Goal: Task Accomplishment & Management: Manage account settings

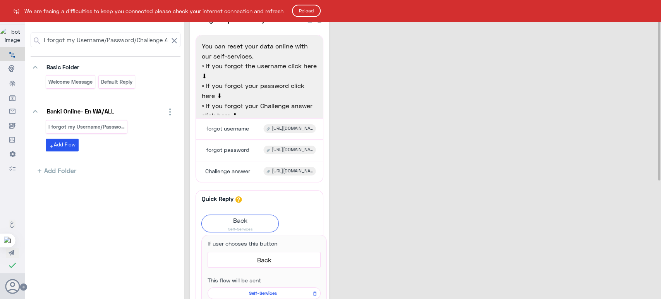
scroll to position [21, 0]
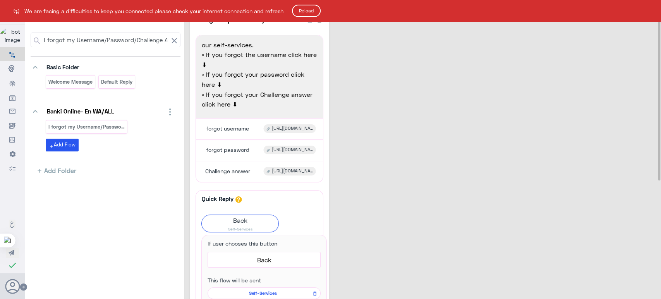
click at [301, 14] on button "Reload" at bounding box center [306, 11] width 29 height 12
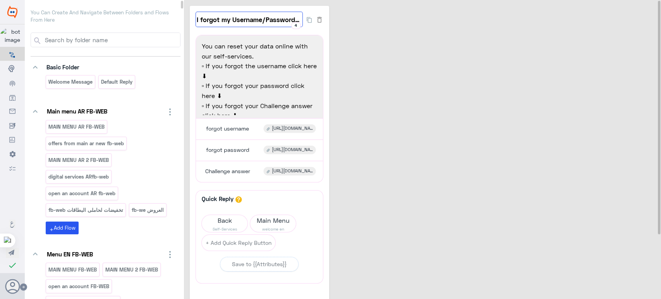
click at [252, 15] on input "I forgot my Username/Password/Challenge fb-web" at bounding box center [248, 19] width 107 height 15
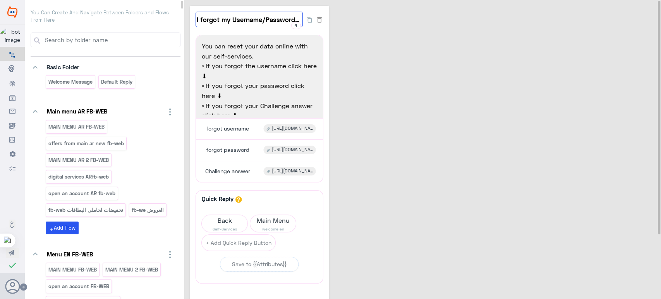
click at [252, 15] on input "I forgot my Username/Password/Challenge fb-web" at bounding box center [248, 19] width 107 height 15
click at [465, 49] on div "I forgot my Username/Password/Challenge fb-web 4 You can reset your data online…" at bounding box center [424, 181] width 468 height 351
click at [12, 72] on use at bounding box center [11, 68] width 6 height 7
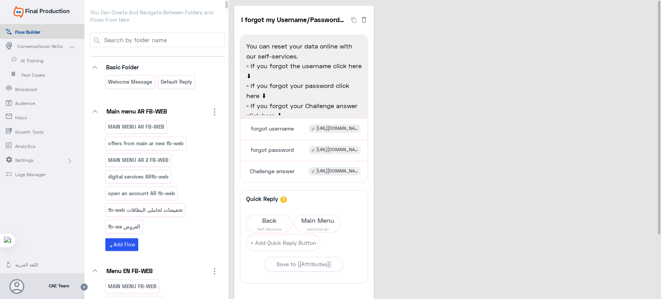
click at [34, 62] on span "AI Training" at bounding box center [43, 60] width 45 height 7
click at [38, 65] on link "AI Training" at bounding box center [42, 60] width 84 height 14
click at [71, 44] on div "Conversational Skills" at bounding box center [45, 46] width 57 height 7
click at [61, 49] on span "Conversational Skills" at bounding box center [39, 46] width 45 height 7
click at [33, 63] on span "AI Training" at bounding box center [43, 60] width 45 height 7
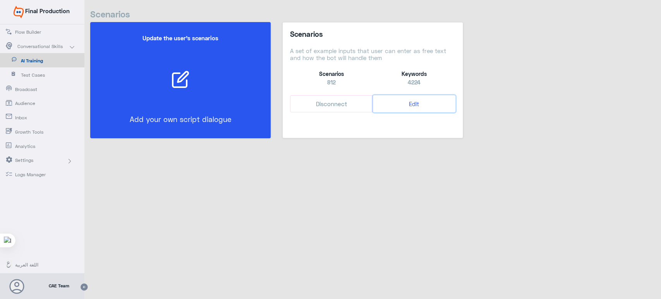
click at [412, 105] on button "Edit" at bounding box center [414, 103] width 82 height 17
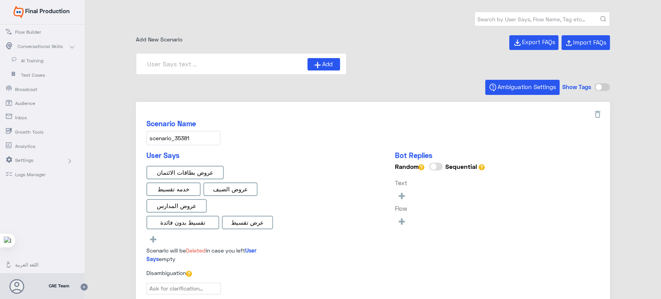
click at [272, 37] on div "Add New Scenario Export FAQs Import FAQs" at bounding box center [373, 42] width 474 height 15
click at [501, 18] on input "text" at bounding box center [541, 19] width 135 height 14
type input "i forgot"
click at [600, 16] on button "submit" at bounding box center [603, 19] width 6 height 6
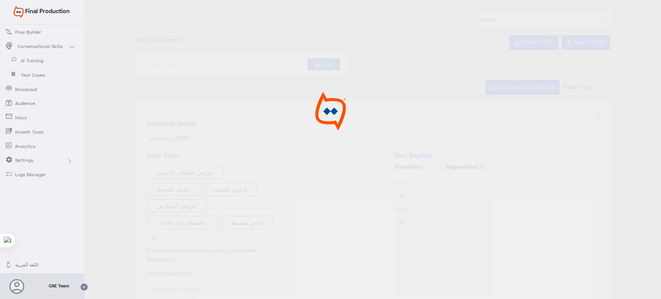
type input "0% Taksit with Admin fees_AR"
type input "Face ID En"
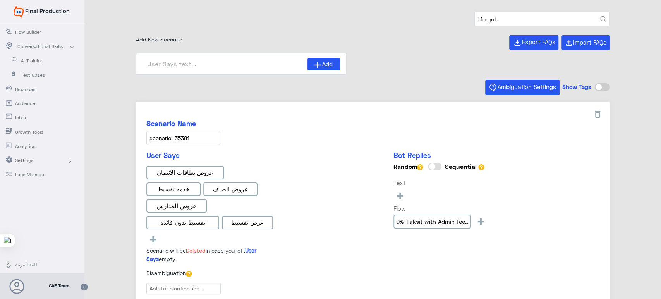
type input "i forgot"
click at [600, 16] on button "submit" at bounding box center [603, 19] width 6 height 6
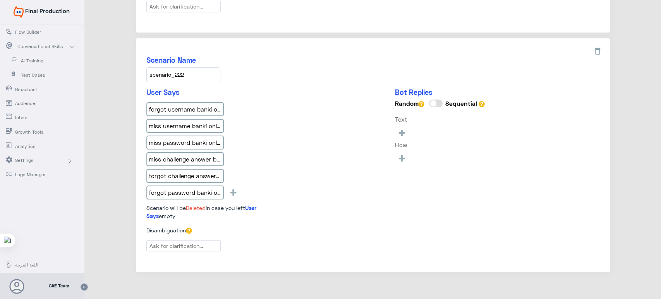
scroll to position [490, 0]
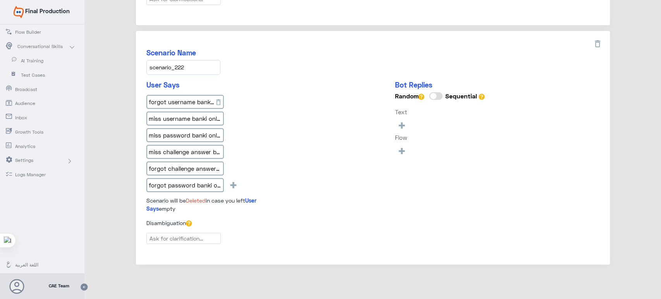
type input "I forgot my registered email, can I change it?"
type input "I forgot my registered mobile, can I change it?"
type input "I forgot my Username/Password/Challenge Answer"
click at [173, 179] on input "forgot password banki online" at bounding box center [184, 185] width 77 height 14
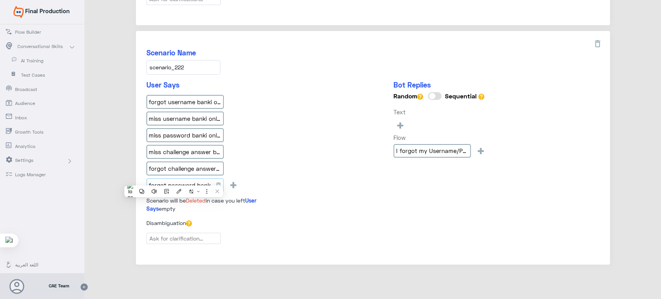
click at [173, 179] on input "forgot password banki online" at bounding box center [184, 185] width 77 height 14
click at [307, 89] on div "User Says forgot username banki online miss username banki online miss password…" at bounding box center [372, 150] width 453 height 138
click at [195, 112] on input "miss username banki online" at bounding box center [184, 118] width 77 height 14
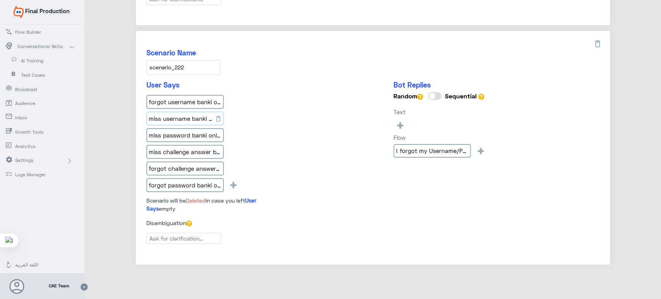
click at [195, 112] on input "miss username banki online" at bounding box center [184, 118] width 77 height 14
click at [189, 167] on input "forgot challenge answer banki online" at bounding box center [184, 168] width 77 height 14
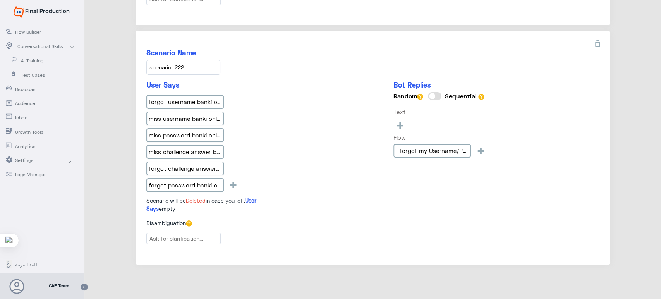
click at [324, 125] on div "User Says forgot username banki online miss username banki online miss password…" at bounding box center [372, 150] width 453 height 138
click at [188, 148] on input "miss challenge answer banki online" at bounding box center [184, 152] width 77 height 14
click at [310, 81] on div "User Says forgot username banki online miss username banki online miss password…" at bounding box center [372, 150] width 453 height 138
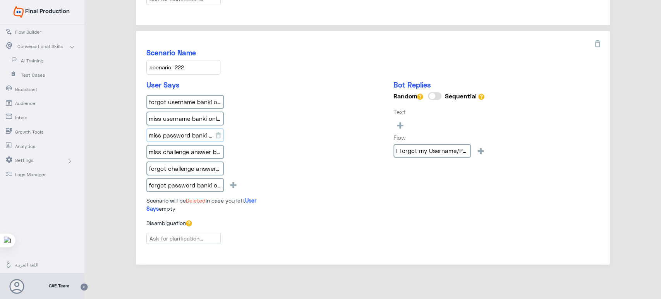
click at [198, 135] on input "miss password banki online" at bounding box center [184, 135] width 77 height 14
click at [329, 134] on div "User Says forgot username banki online miss username banki online miss password…" at bounding box center [372, 150] width 453 height 138
click at [187, 113] on input "miss username banki online" at bounding box center [184, 118] width 77 height 14
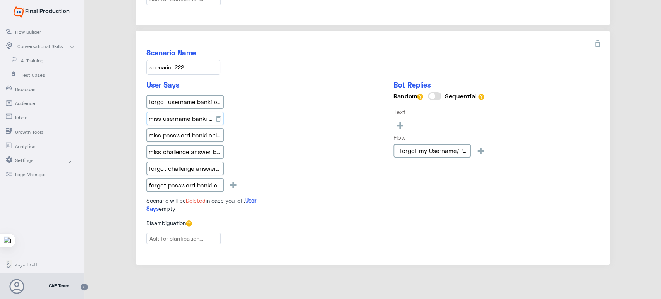
click at [187, 113] on input "miss username banki online" at bounding box center [184, 118] width 77 height 14
click at [188, 95] on input "forgot username banki online" at bounding box center [184, 102] width 77 height 14
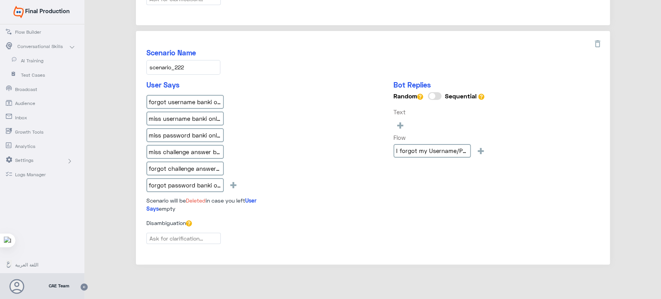
click at [257, 74] on div "Scenario Name scenario_222 User Says forgot username banki online miss username…" at bounding box center [373, 147] width 474 height 233
click at [21, 119] on span "Inbox" at bounding box center [37, 117] width 45 height 7
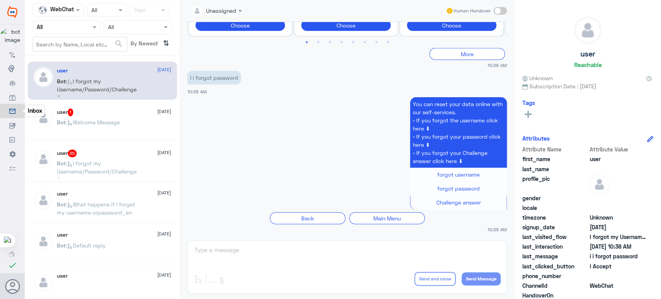
click at [128, 103] on div "user 1 12 October Bot : Welcome Message" at bounding box center [102, 122] width 149 height 38
click at [128, 107] on div "user 1 12 October Bot : Welcome Message" at bounding box center [102, 122] width 149 height 38
click at [135, 120] on div "Bot : Welcome Message" at bounding box center [114, 128] width 114 height 17
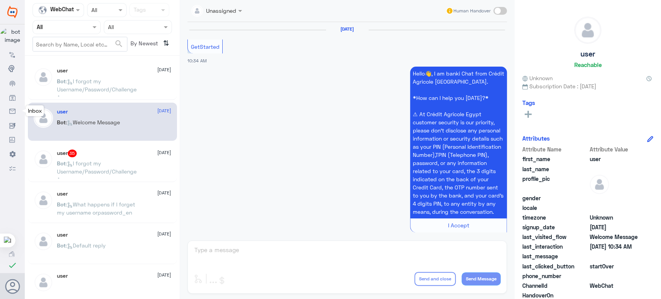
scroll to position [9, 0]
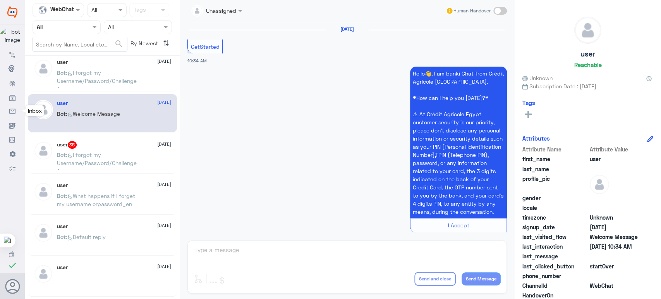
click at [144, 152] on div "Bot : I forgot my Username/Password/Challenge Answer" at bounding box center [114, 160] width 114 height 17
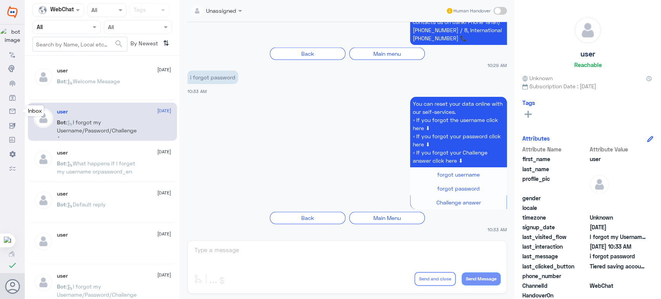
scroll to position [41, 0]
click at [139, 163] on p "Bot : What happens if I forget my username orpassword_en" at bounding box center [100, 168] width 87 height 19
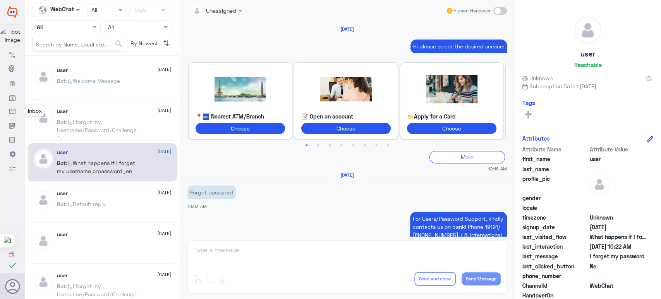
scroll to position [878, 0]
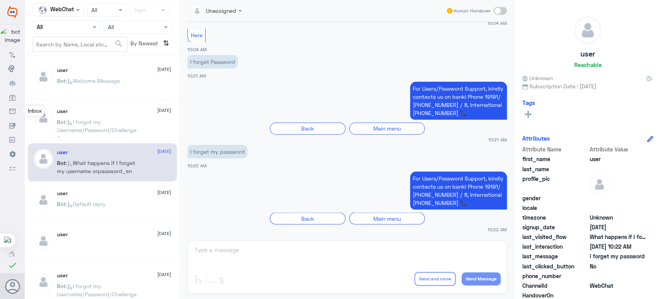
click at [144, 131] on div "Bot : I forgot my Username/Password/Challenge Answer" at bounding box center [114, 128] width 114 height 17
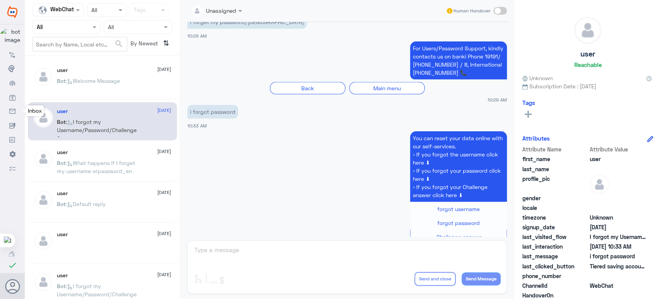
scroll to position [1123, 0]
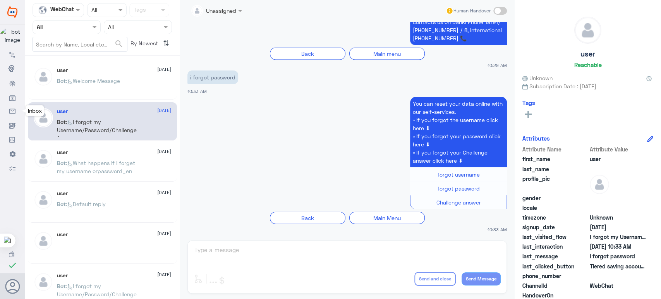
click at [142, 169] on p "Bot : What happens if I forget my username orpassword_en" at bounding box center [100, 168] width 87 height 19
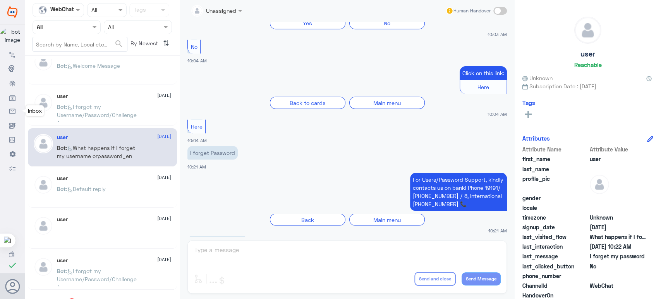
scroll to position [1003, 0]
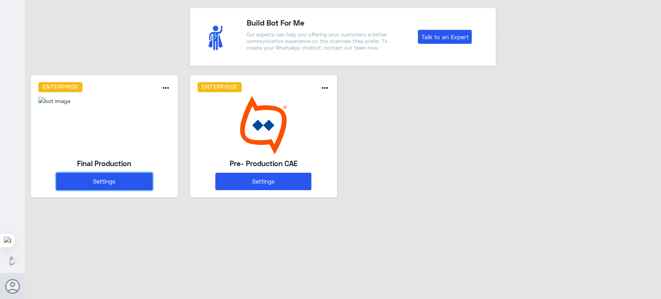
click at [138, 178] on button "Settings" at bounding box center [104, 181] width 96 height 17
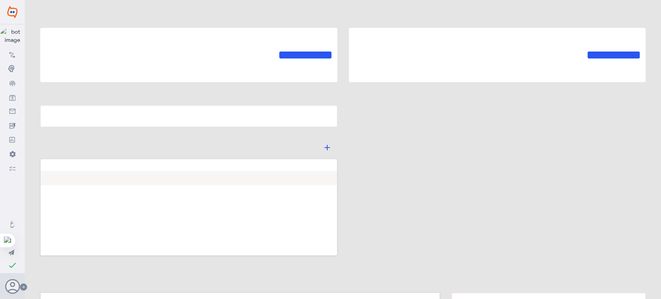
type input "Final Production"
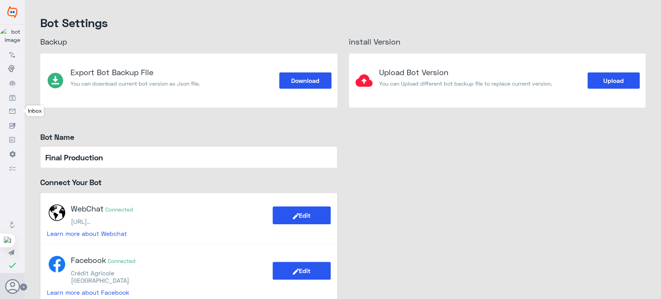
click at [14, 112] on icon at bounding box center [12, 111] width 6 height 6
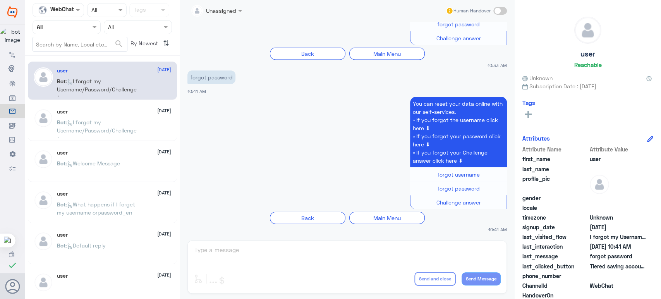
scroll to position [1197, 0]
click at [115, 119] on p "Bot : I forgot my Username/Password/Challenge Answer" at bounding box center [100, 127] width 87 height 19
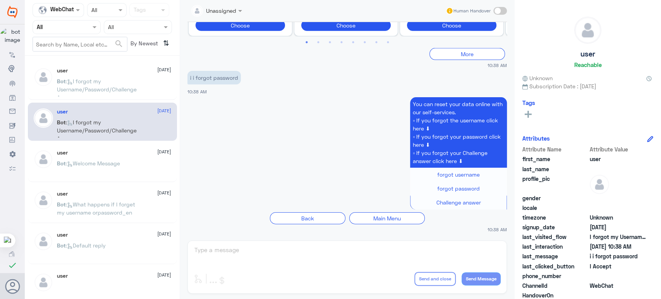
scroll to position [1598, 0]
click at [139, 154] on div "user 12 October" at bounding box center [114, 152] width 114 height 7
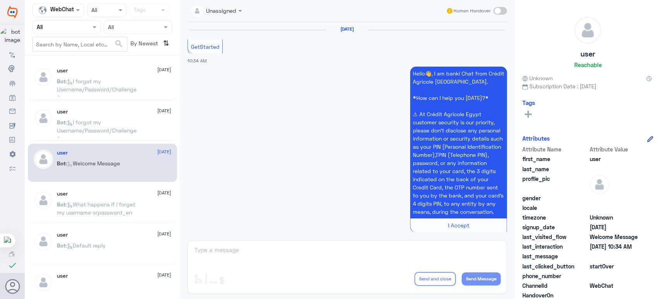
click at [112, 85] on p "Bot : I forgot my Username/Password/Challenge Answer" at bounding box center [100, 86] width 87 height 19
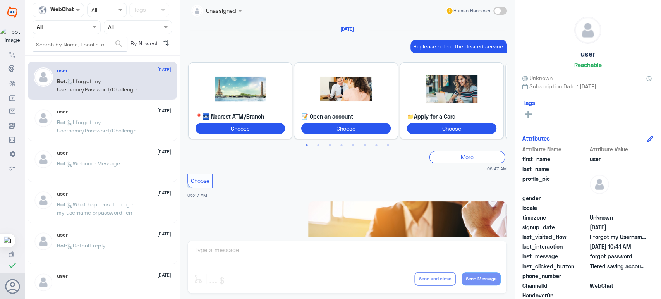
scroll to position [1197, 0]
